Goal: Task Accomplishment & Management: Complete application form

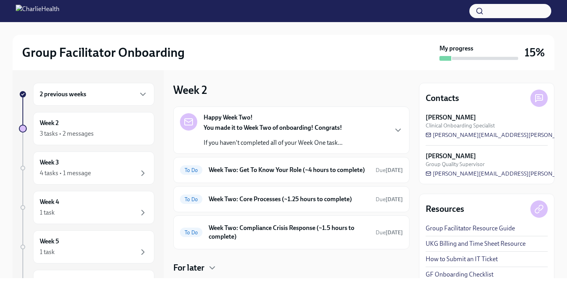
click at [114, 100] on div "2 previous weeks" at bounding box center [93, 94] width 121 height 23
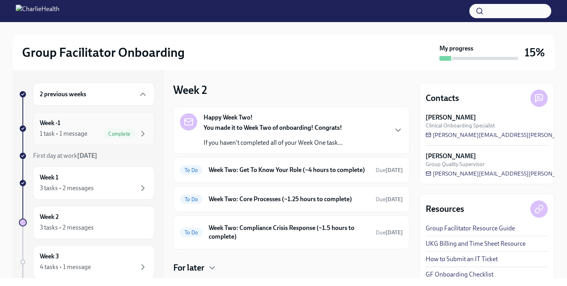
click at [84, 135] on div "1 task • 1 message" at bounding box center [64, 133] width 48 height 9
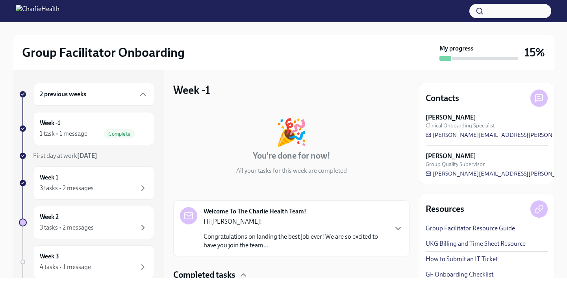
scroll to position [60, 0]
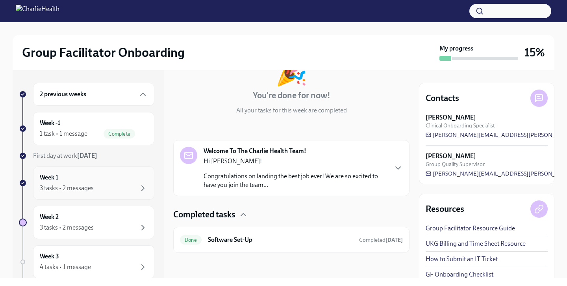
click at [116, 178] on div "Week 1 3 tasks • 2 messages" at bounding box center [94, 183] width 108 height 20
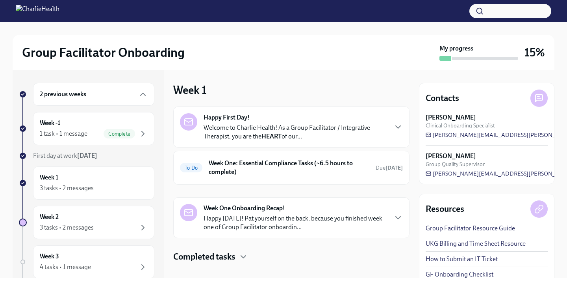
click at [330, 132] on p "Welcome to Charlie Health! As a Group Facilitator / Integrative Therapist, you …" at bounding box center [296, 131] width 184 height 17
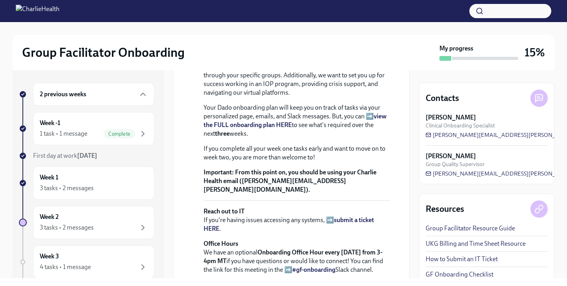
scroll to position [363, 0]
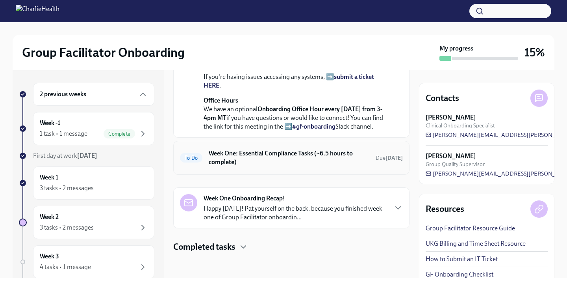
click at [264, 161] on h6 "Week One: Essential Compliance Tasks (~6.5 hours to complete)" at bounding box center [289, 157] width 161 height 17
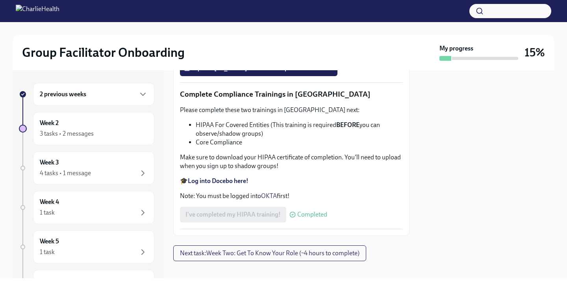
scroll to position [1558, 0]
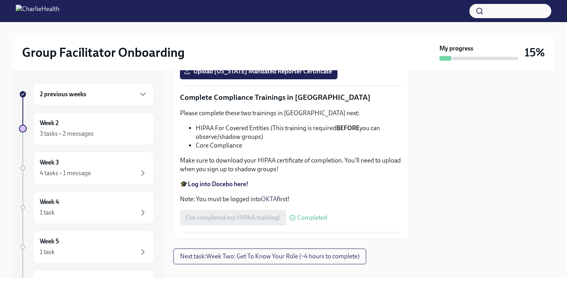
click at [204, 24] on strong "Log into Relias here" at bounding box center [215, 20] width 54 height 7
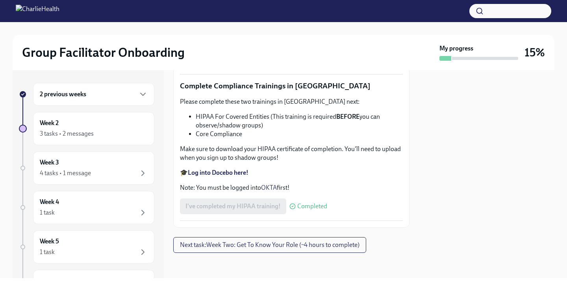
scroll to position [1576, 0]
drag, startPoint x: 291, startPoint y: 132, endPoint x: 216, endPoint y: 144, distance: 75.8
copy p "Mandatory [MEDICAL_DATA] Reporting in [US_STATE]"
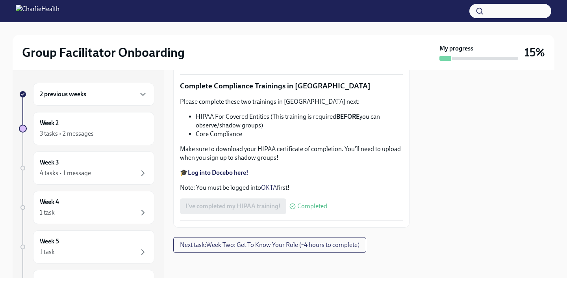
click at [232, 68] on label "Upload [US_STATE] Mandated Reporter Certificate" at bounding box center [259, 60] width 158 height 16
click at [0, 0] on input "Upload [US_STATE] Mandated Reporter Certificate" at bounding box center [0, 0] width 0 height 0
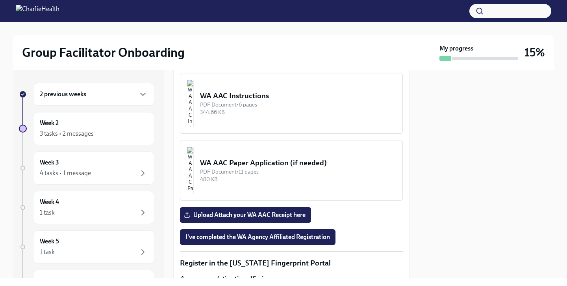
scroll to position [723, 0]
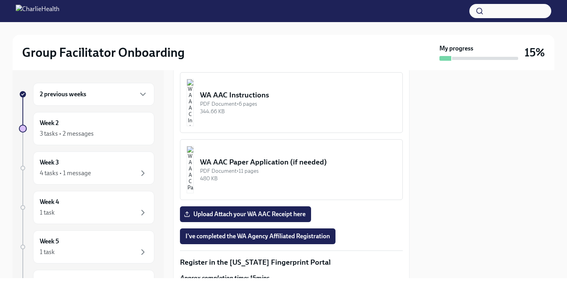
click at [299, 115] on button "WA AAC Instructions PDF Document • 6 pages 344.66 KB" at bounding box center [291, 102] width 223 height 61
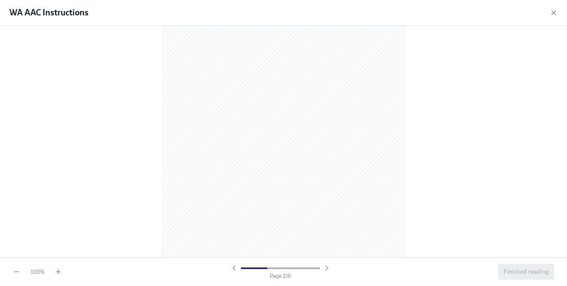
scroll to position [1690, 0]
click at [510, 272] on span "Finished reading" at bounding box center [526, 272] width 45 height 8
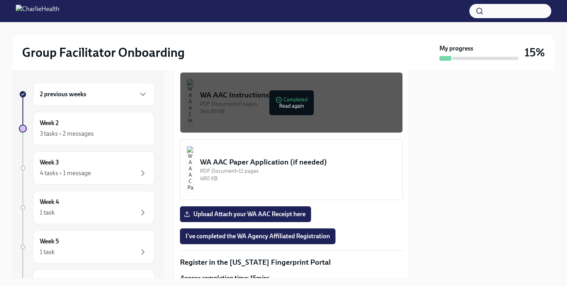
click at [314, 173] on div "PDF Document • 11 pages" at bounding box center [298, 170] width 196 height 7
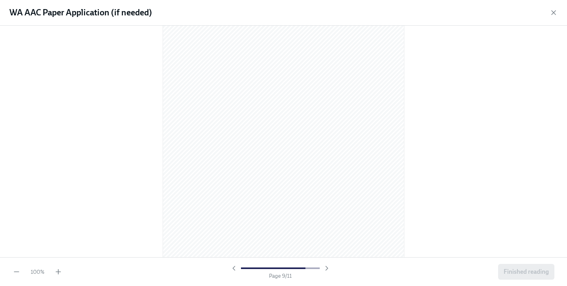
scroll to position [3286, 0]
click at [525, 266] on button "Finished reading" at bounding box center [526, 272] width 56 height 16
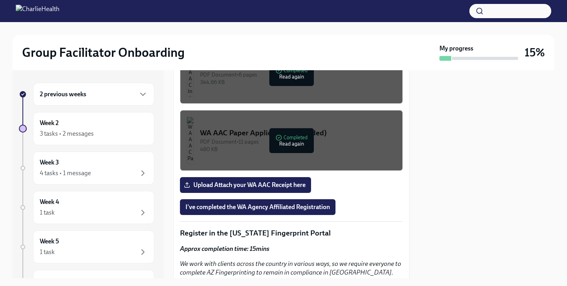
scroll to position [754, 0]
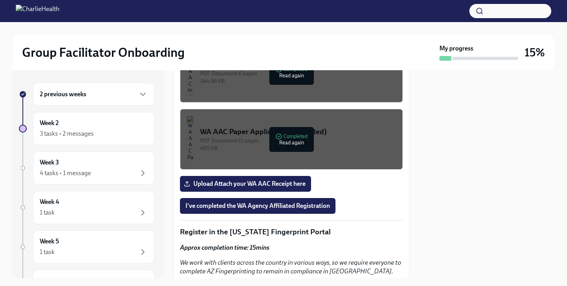
click at [294, 145] on div "480 KB" at bounding box center [298, 147] width 196 height 7
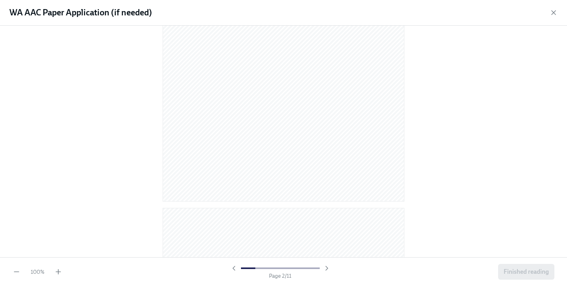
scroll to position [469, 0]
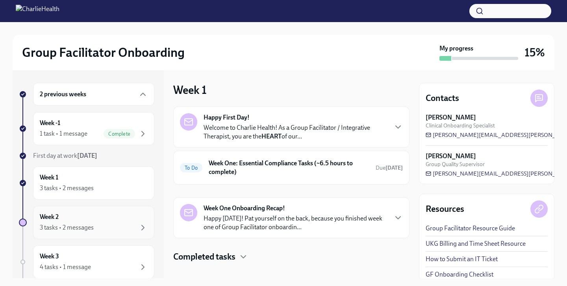
click at [82, 224] on div "3 tasks • 2 messages" at bounding box center [67, 227] width 54 height 9
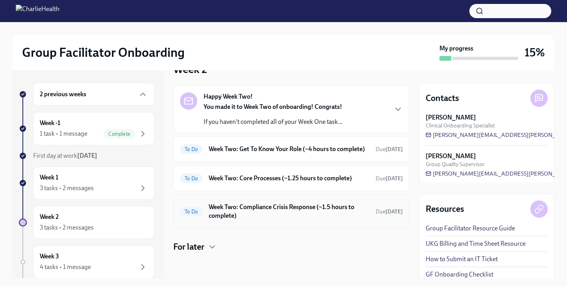
scroll to position [27, 0]
click at [91, 126] on div "Week -1 1 task • 1 message Complete" at bounding box center [94, 129] width 108 height 20
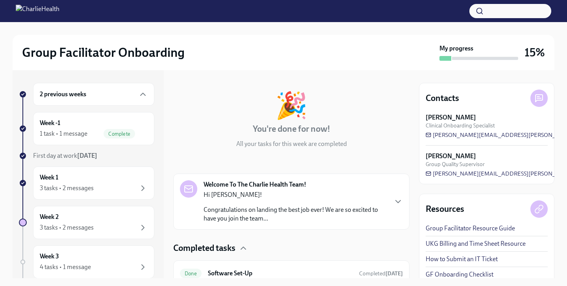
scroll to position [60, 0]
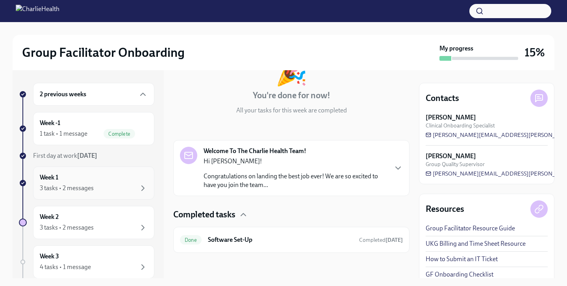
click at [89, 183] on div "Week 1 3 tasks • 2 messages" at bounding box center [94, 183] width 108 height 20
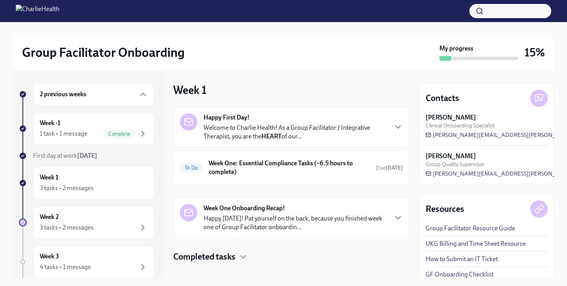
scroll to position [10, 0]
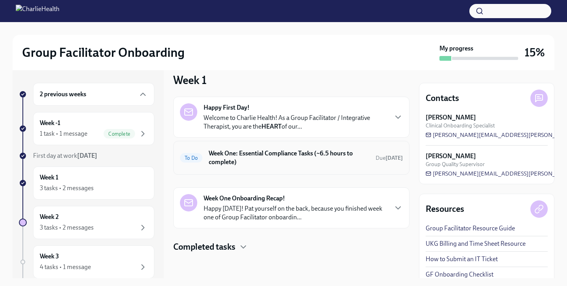
click at [301, 158] on h6 "Week One: Essential Compliance Tasks (~6.5 hours to complete)" at bounding box center [289, 157] width 161 height 17
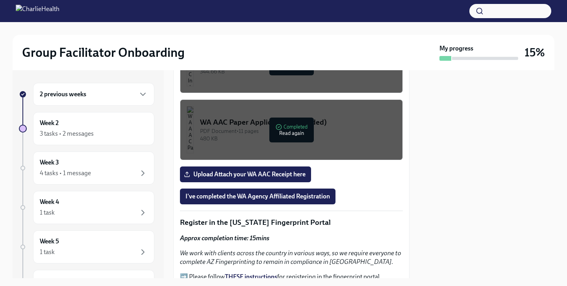
scroll to position [765, 0]
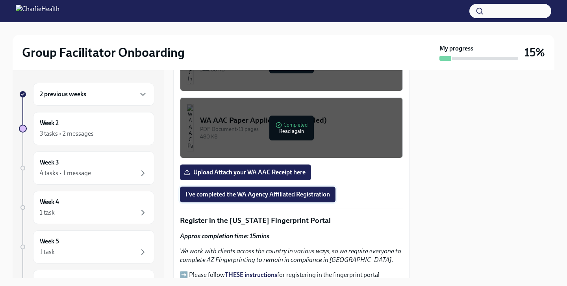
click at [284, 197] on span "I've completed the WA Agency Affiliated Registration" at bounding box center [258, 194] width 145 height 8
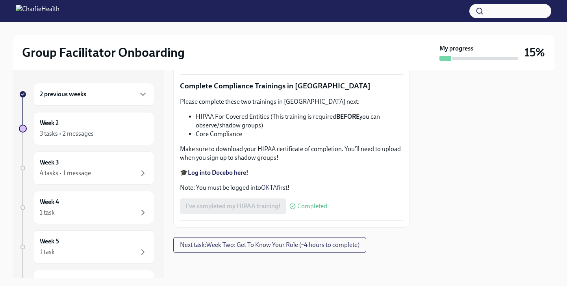
scroll to position [1889, 0]
click at [269, 244] on span "Next task : Week Two: Get To Know Your Role (~4 hours to complete)" at bounding box center [270, 245] width 180 height 8
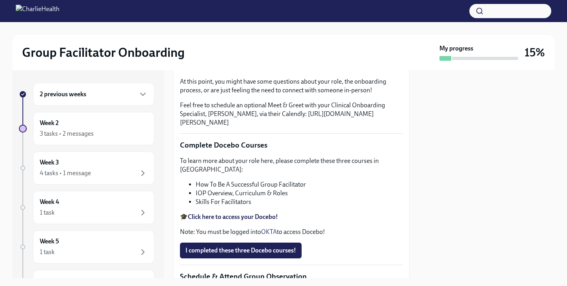
scroll to position [233, 0]
